Goal: Information Seeking & Learning: Learn about a topic

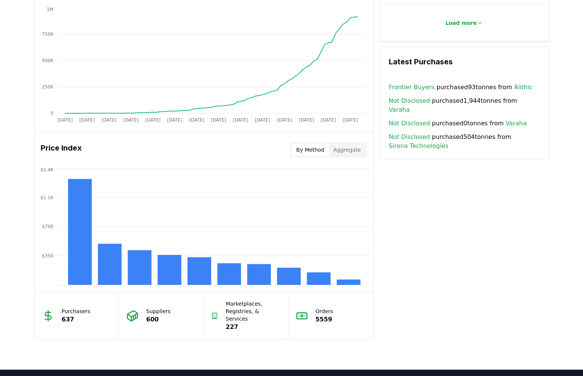
scroll to position [590, 0]
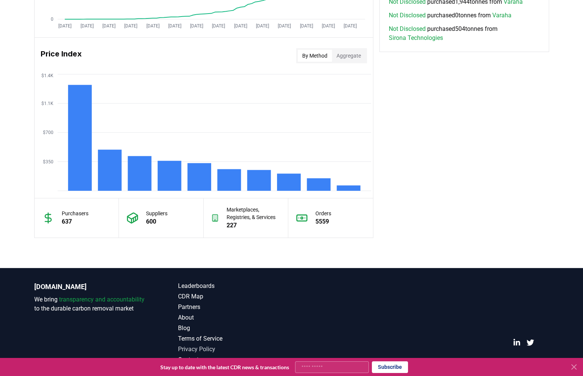
click at [202, 347] on link "Privacy Policy" at bounding box center [235, 349] width 114 height 9
click at [197, 337] on link "Terms of Service" at bounding box center [235, 338] width 114 height 9
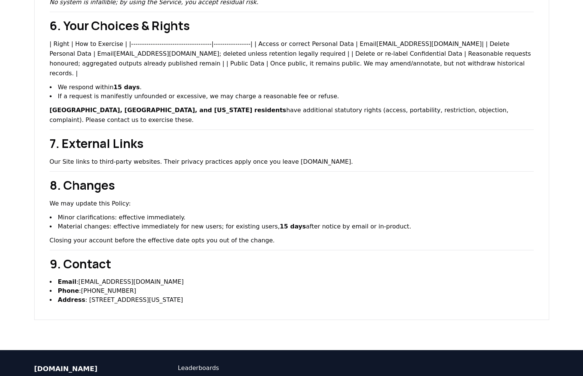
scroll to position [616, 0]
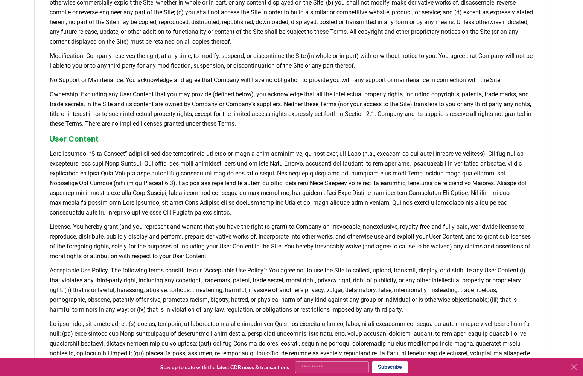
scroll to position [603, 0]
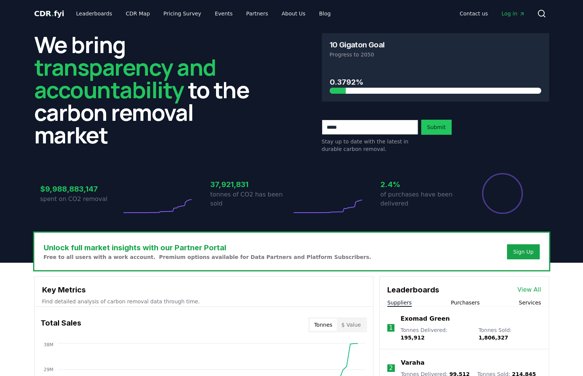
scroll to position [590, 0]
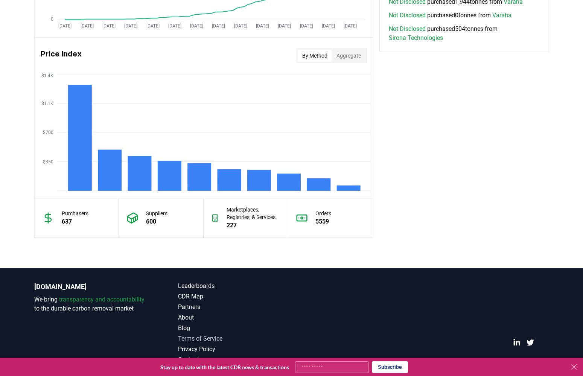
click at [205, 338] on link "Terms of Service" at bounding box center [235, 338] width 114 height 9
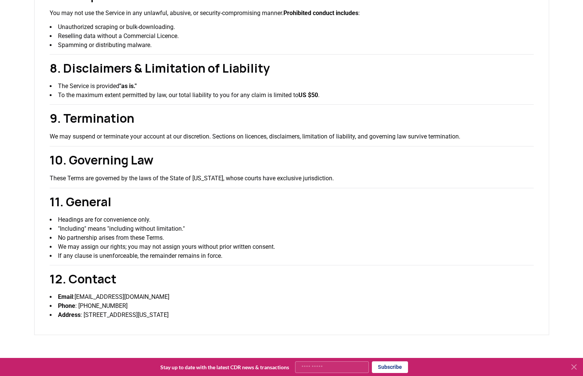
scroll to position [1006, 0]
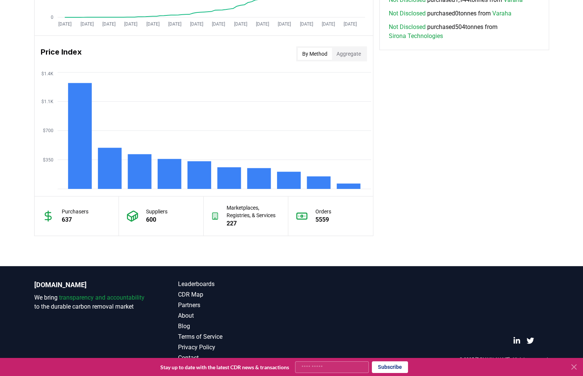
scroll to position [590, 0]
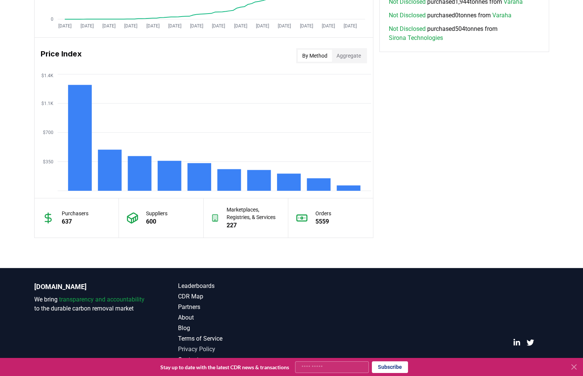
click at [194, 347] on link "Privacy Policy" at bounding box center [235, 349] width 114 height 9
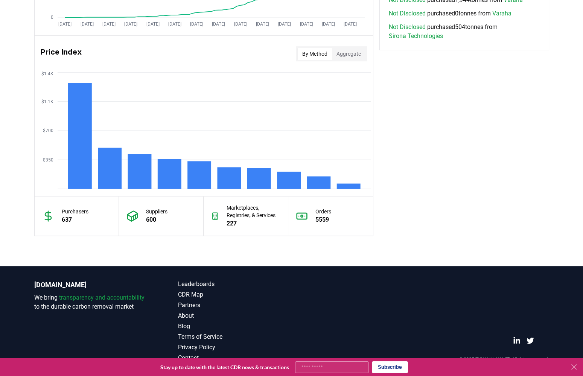
scroll to position [590, 0]
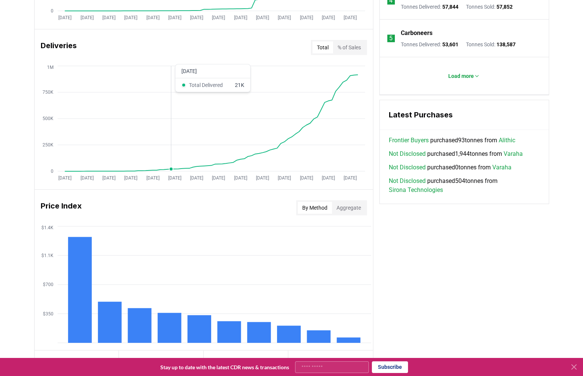
scroll to position [544, 0]
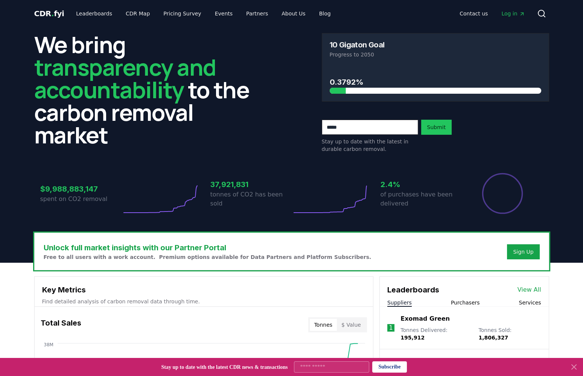
scroll to position [600, 0]
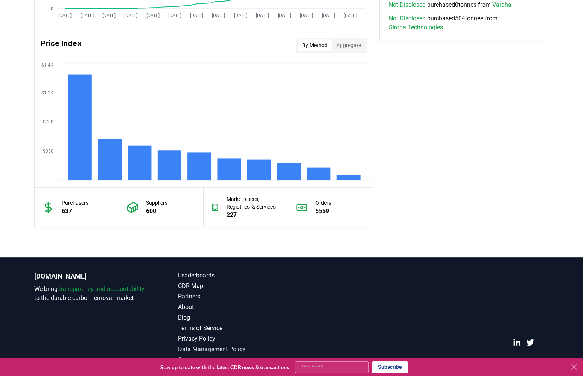
click at [202, 347] on link "Data Management Policy" at bounding box center [235, 349] width 114 height 9
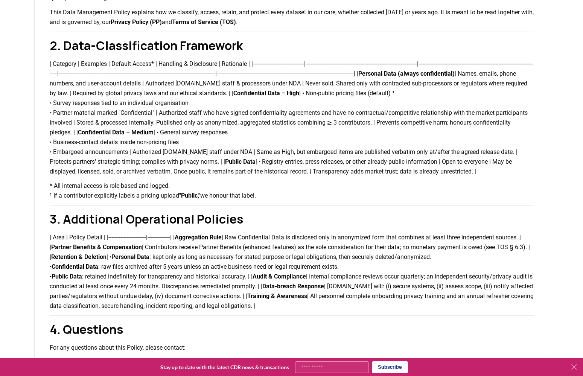
scroll to position [162, 0]
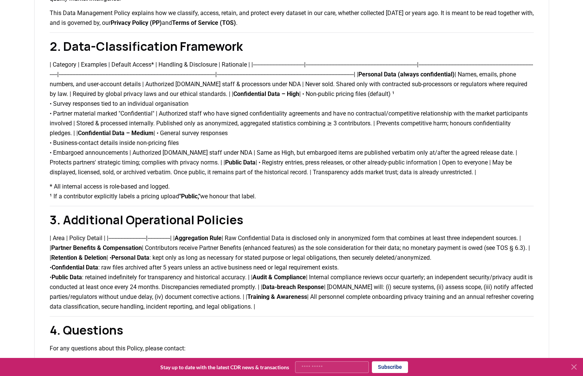
drag, startPoint x: 368, startPoint y: 328, endPoint x: 33, endPoint y: 48, distance: 436.2
click at [33, 48] on div "Data Management Policy Last updated: [DATE] 1. Purpose and Scope CDRfyi Inc. ("…" at bounding box center [291, 139] width 527 height 488
copy div "5. Lore-Ipsumdolorsita Consectet | Adipisci | Elitsedd | Eiusmod Tempor* | Inci…"
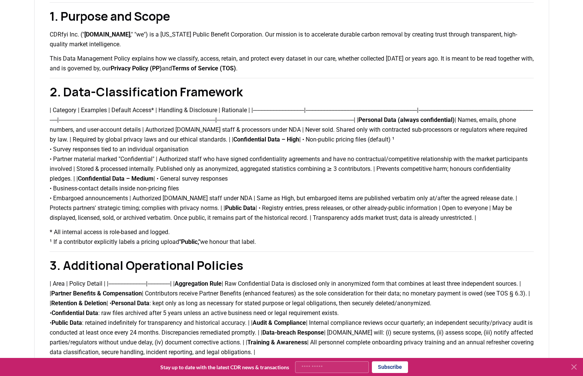
scroll to position [0, 0]
